Goal: Transaction & Acquisition: Purchase product/service

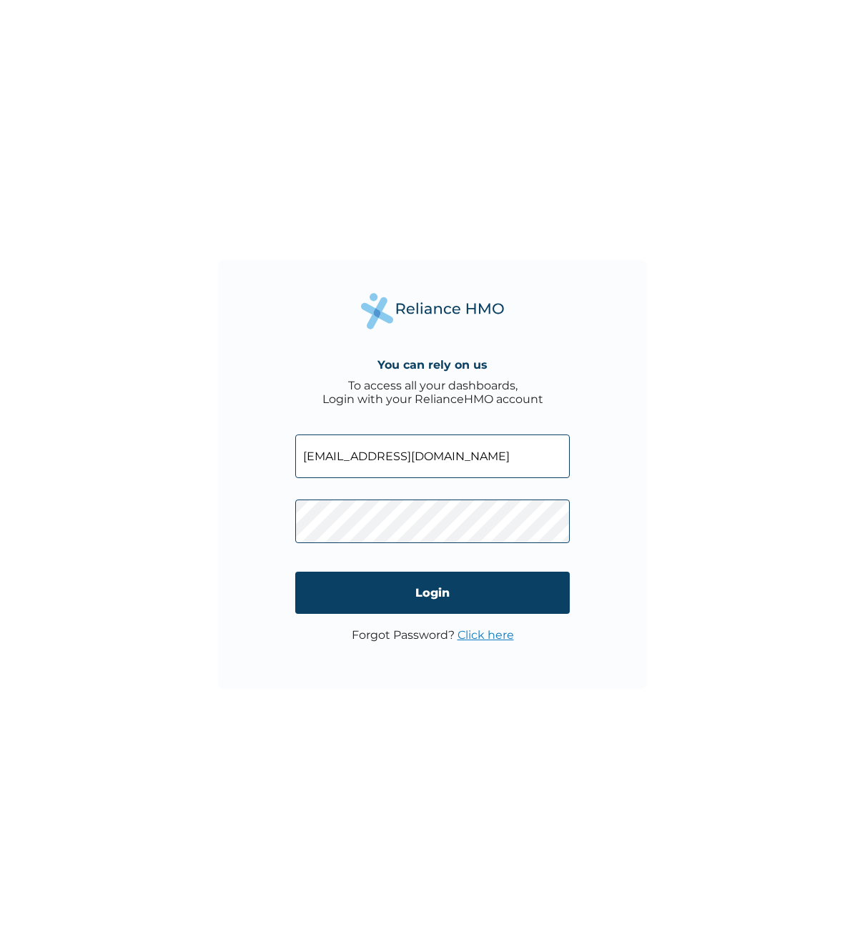
click at [423, 451] on input "[EMAIL_ADDRESS][DOMAIN_NAME]" at bounding box center [432, 456] width 274 height 44
type input "[EMAIL_ADDRESS][DOMAIN_NAME]"
click input "Login" at bounding box center [432, 593] width 274 height 42
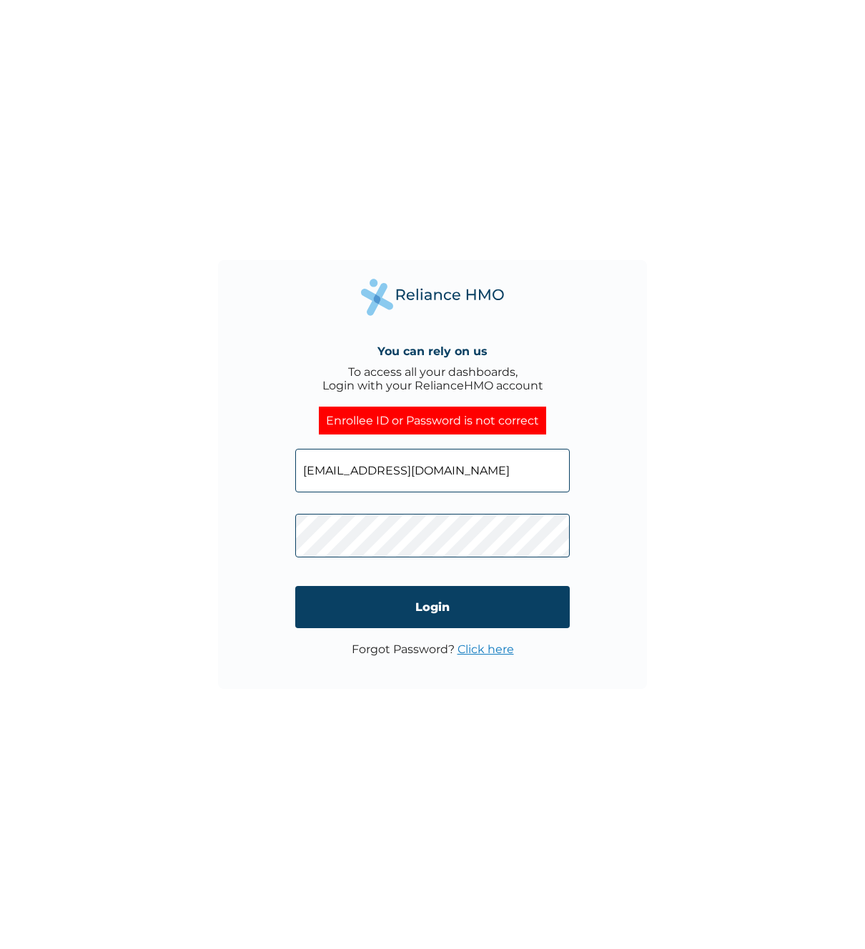
click at [612, 432] on div "You can rely on us To access all your dashboards, Login with your RelianceHMO a…" at bounding box center [432, 474] width 429 height 429
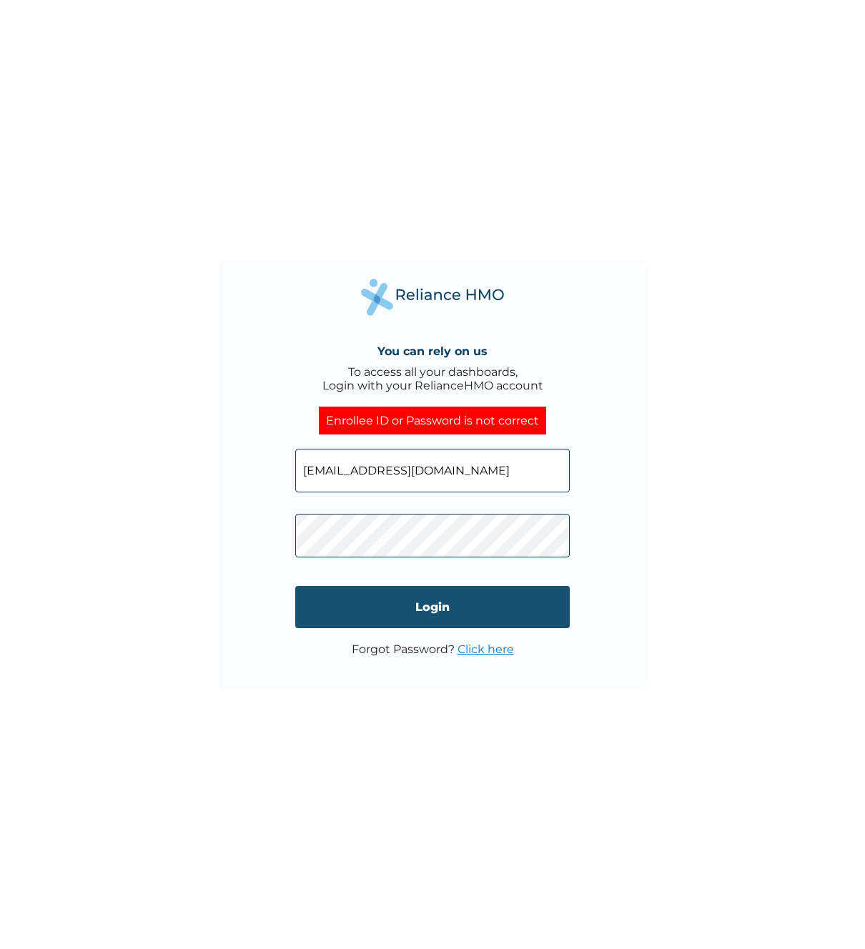
click at [437, 597] on input "Login" at bounding box center [432, 607] width 274 height 42
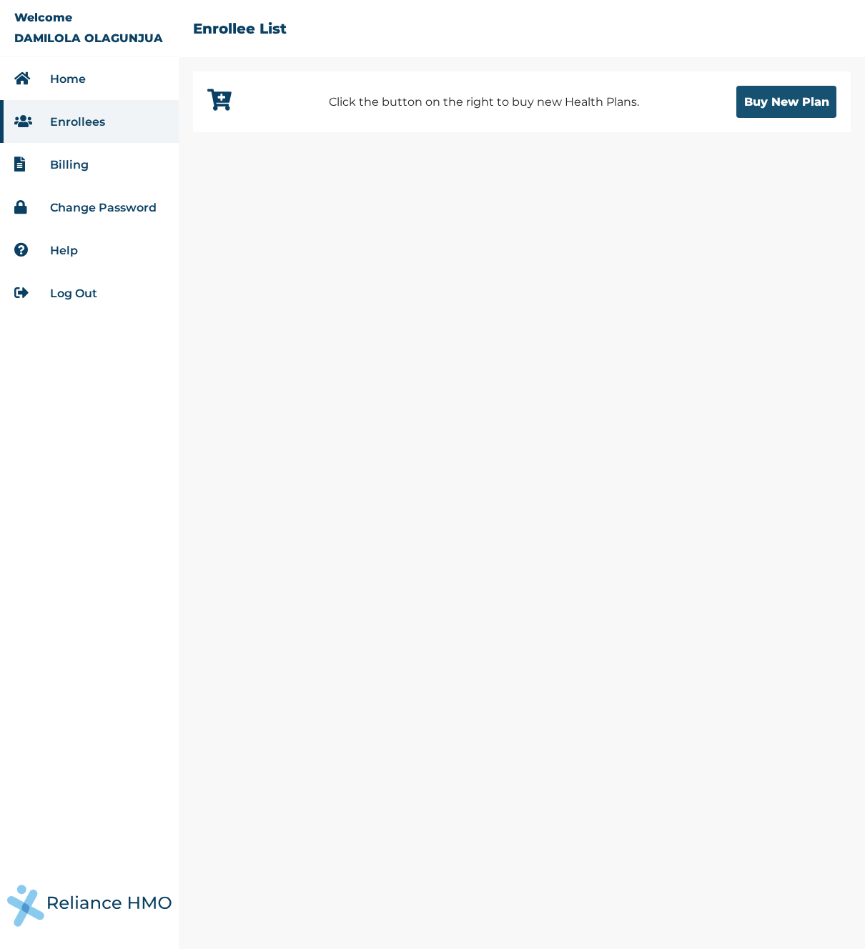
click at [753, 104] on button "Buy New Plan" at bounding box center [786, 102] width 100 height 32
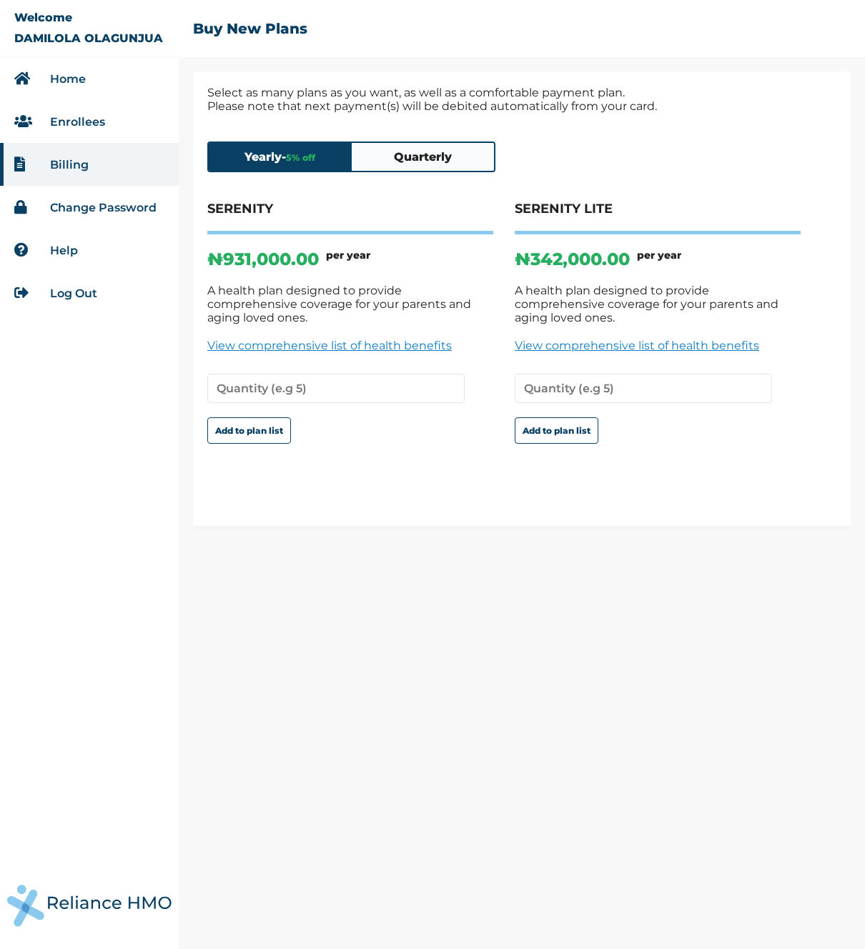
click at [418, 450] on div "SERENITY ₦ 931,000.00 per year A health plan designed to provide comprehensive …" at bounding box center [350, 335] width 286 height 268
click at [369, 339] on link "View comprehensive list of health benefits" at bounding box center [350, 346] width 286 height 14
click at [423, 145] on button "Quarterly" at bounding box center [423, 157] width 143 height 28
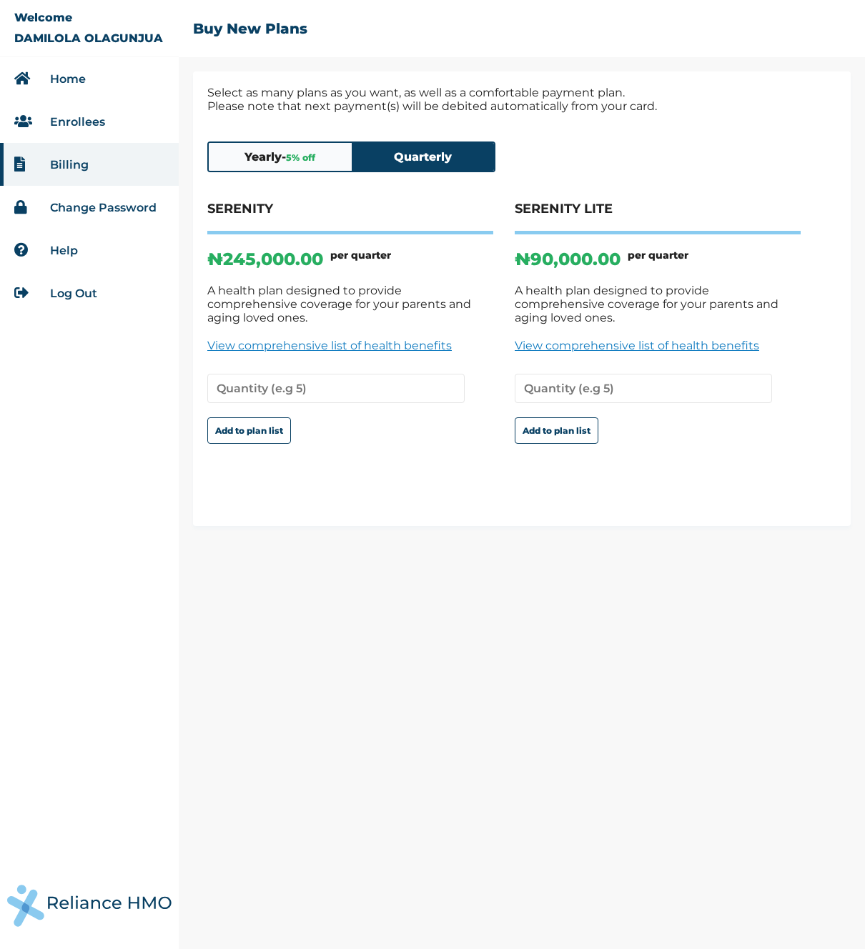
click at [297, 167] on button "Yearly - 5 % off" at bounding box center [280, 157] width 143 height 28
